Goal: Check status: Check status

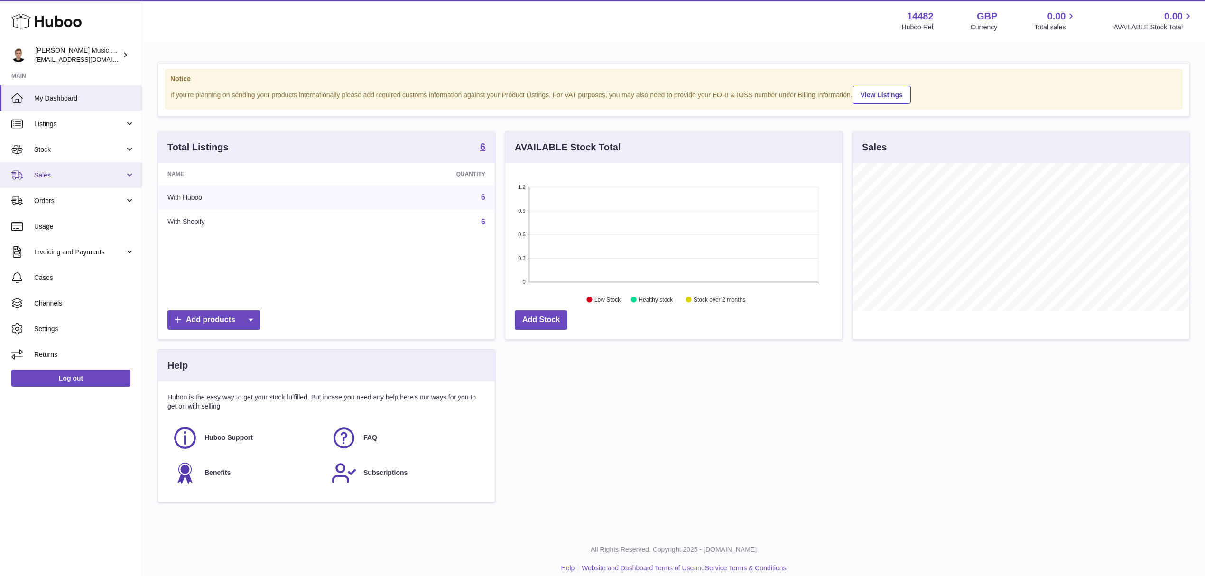
scroll to position [148, 336]
click at [87, 122] on span "Listings" at bounding box center [79, 124] width 91 height 9
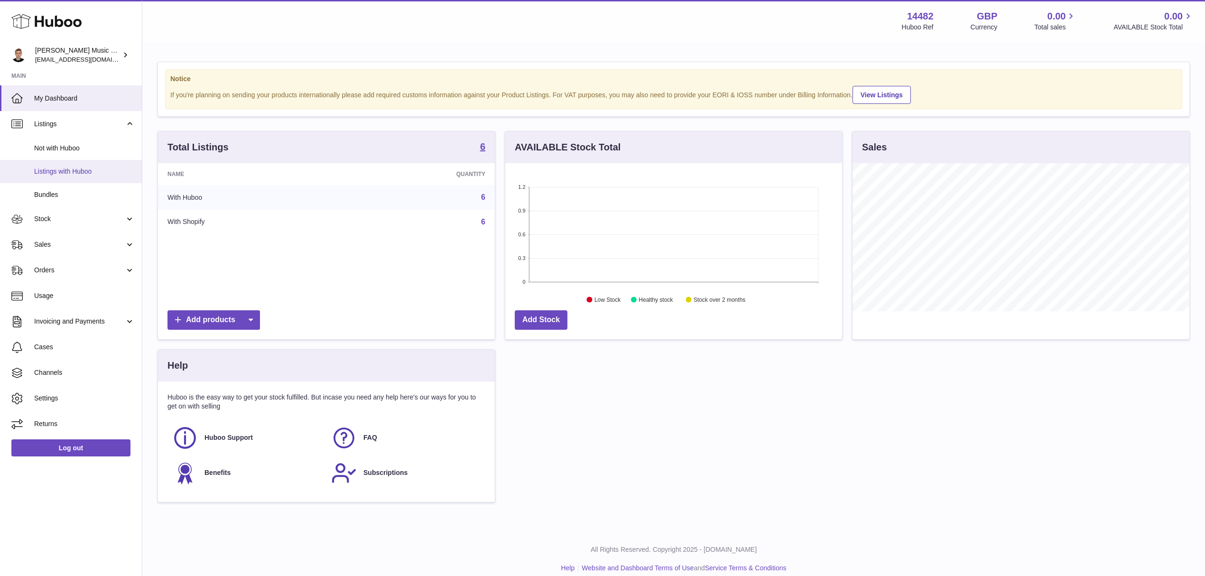
click at [93, 176] on link "Listings with Huboo" at bounding box center [71, 171] width 142 height 23
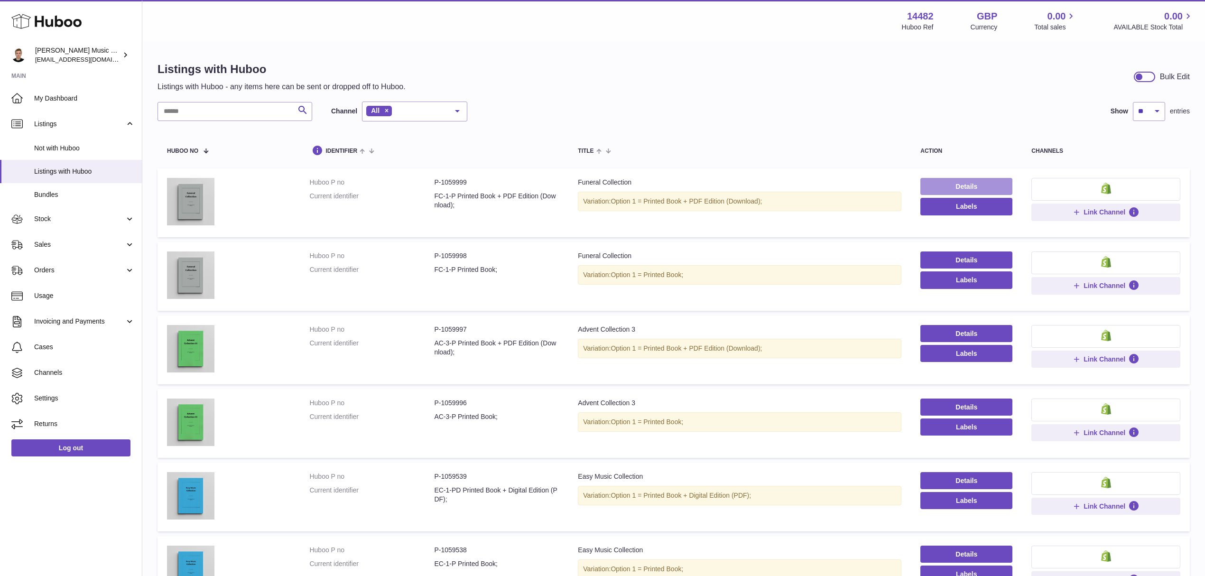
click at [939, 183] on link "Details" at bounding box center [966, 186] width 92 height 17
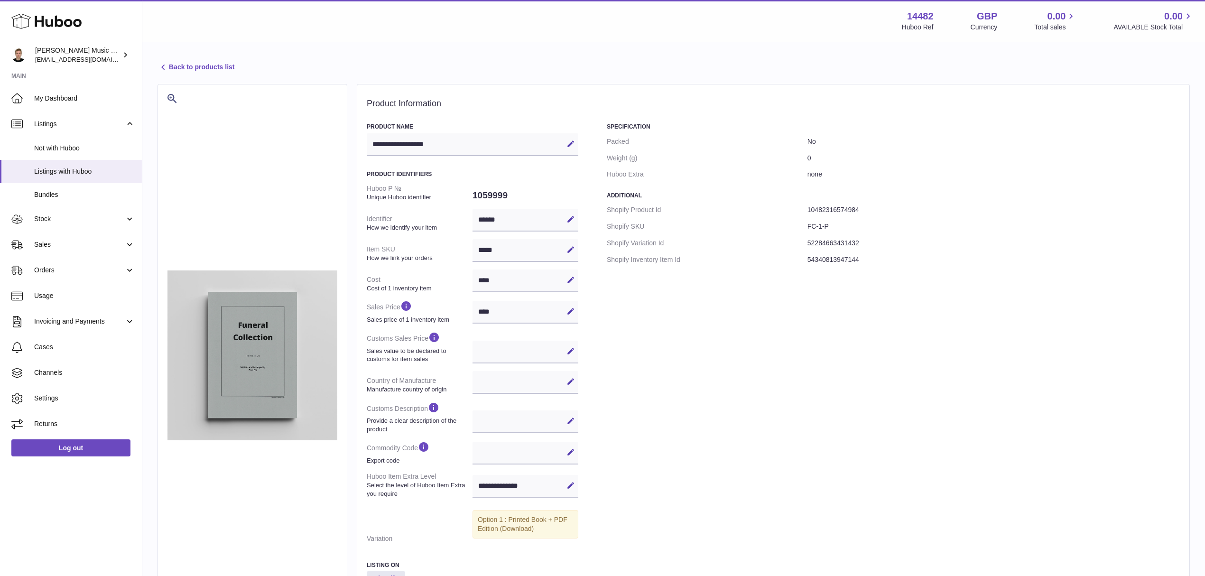
select select
select select "****"
click at [218, 66] on link "Back to products list" at bounding box center [196, 67] width 77 height 11
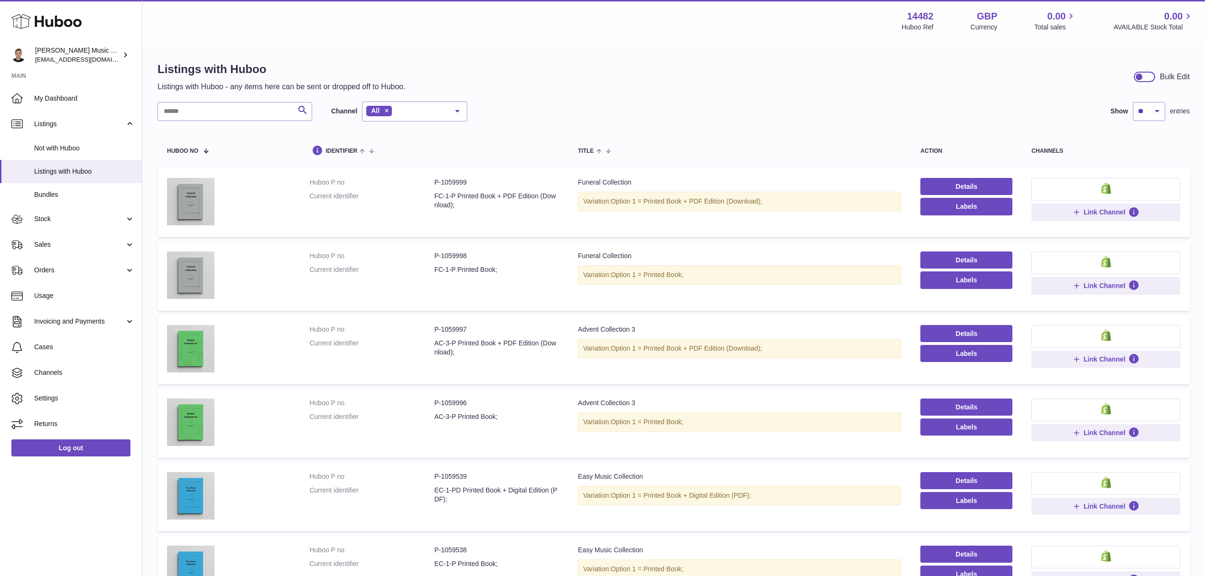
click at [916, 14] on strong "14482" at bounding box center [920, 16] width 27 height 13
click at [916, 13] on strong "14482" at bounding box center [920, 16] width 27 height 13
copy strong "14482"
click at [78, 225] on link "Stock" at bounding box center [71, 219] width 142 height 26
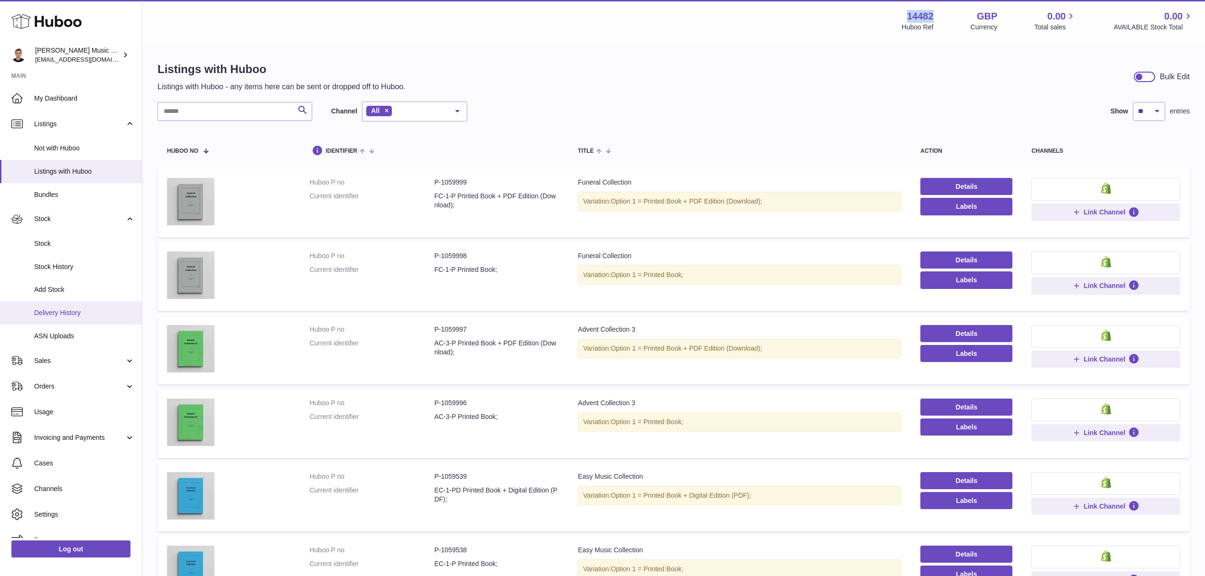
click at [73, 317] on span "Delivery History" at bounding box center [84, 312] width 101 height 9
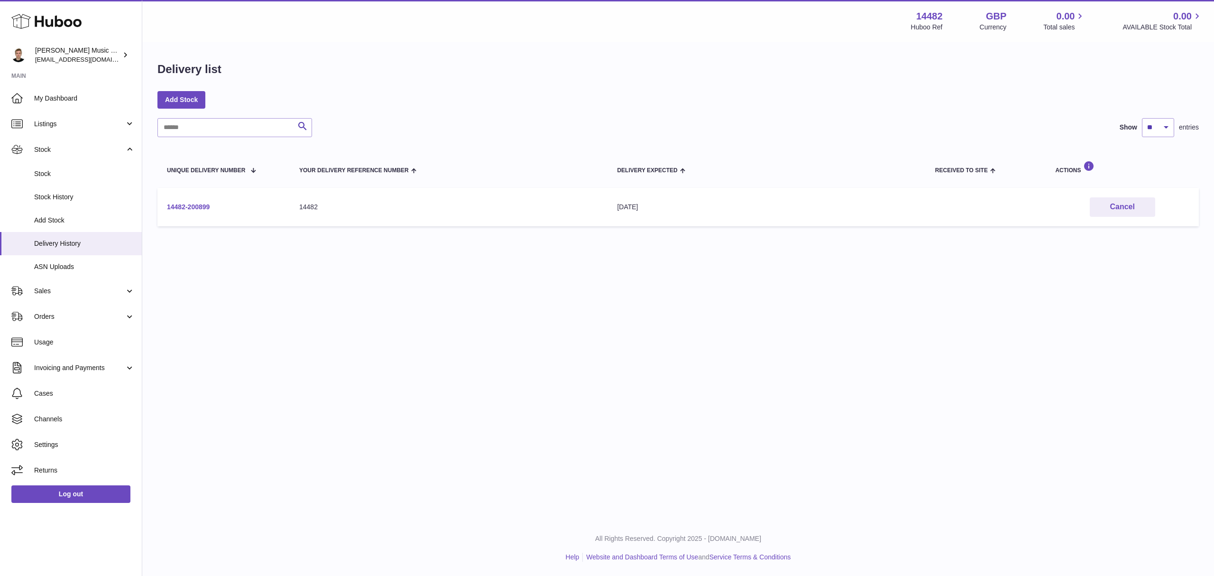
click at [204, 204] on link "14482-200899" at bounding box center [188, 207] width 43 height 8
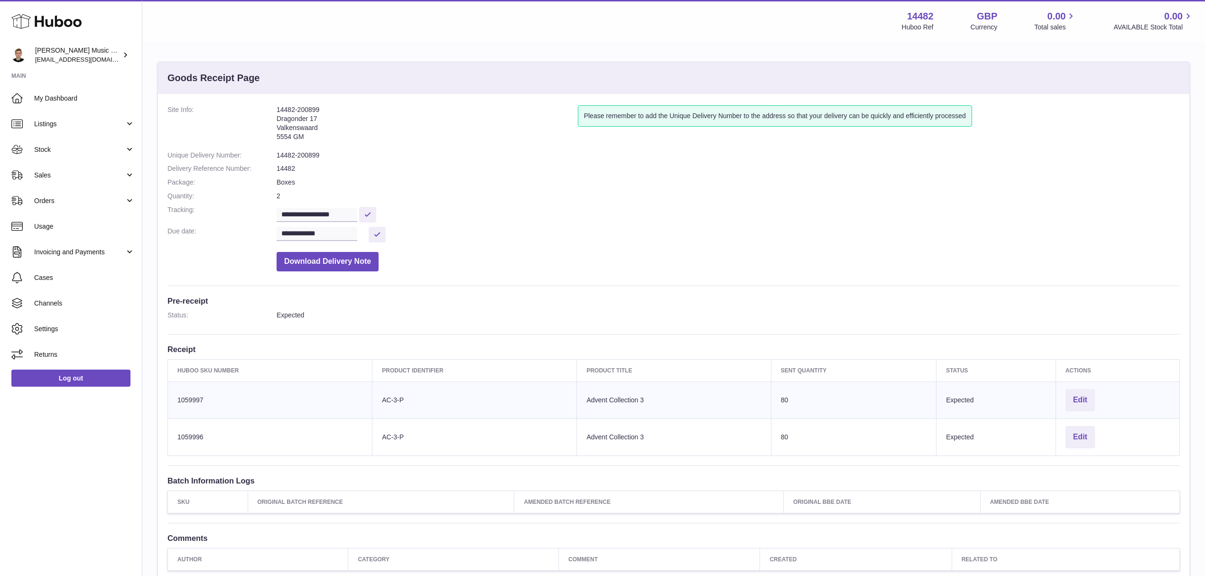
drag, startPoint x: 276, startPoint y: 108, endPoint x: 353, endPoint y: 107, distance: 76.9
click at [353, 107] on address "14482-200899 Dragonder 17 Valkenswaard 5554 GM" at bounding box center [427, 125] width 301 height 41
copy address "14482-200899"
